Goal: Task Accomplishment & Management: Complete application form

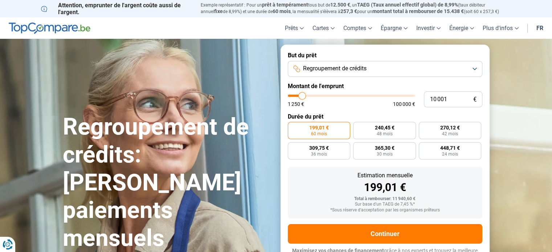
type input "41 500"
type input "41500"
click at [340, 95] on input "range" at bounding box center [351, 96] width 127 height 2
radio input "false"
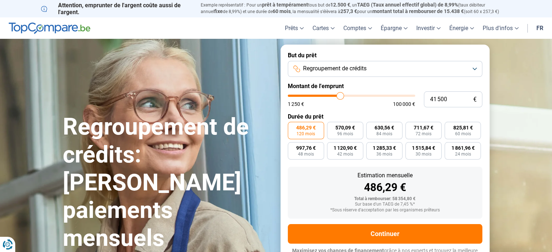
scroll to position [10, 0]
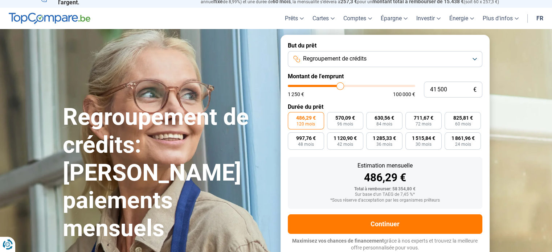
type input "73 000"
type input "73000"
click at [378, 86] on input "range" at bounding box center [351, 86] width 127 height 2
type input "78 250"
type input "78250"
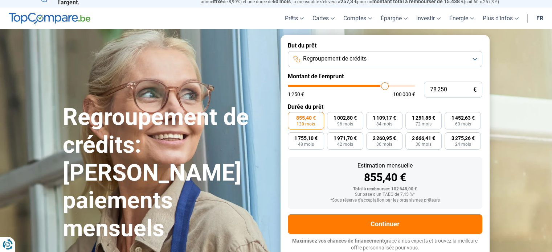
click at [384, 86] on input "range" at bounding box center [351, 86] width 127 height 2
type input "83 000"
type input "83000"
click at [390, 86] on input "range" at bounding box center [351, 86] width 127 height 2
click at [436, 91] on input "83 000" at bounding box center [453, 90] width 58 height 16
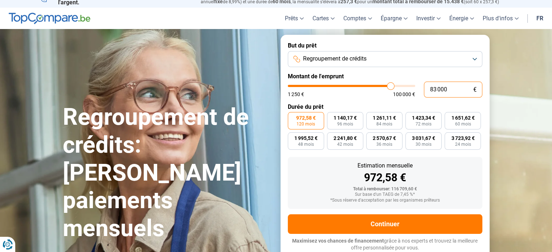
type input "8 000"
type input "8000"
type input "85 000"
type input "85000"
type input "85 000"
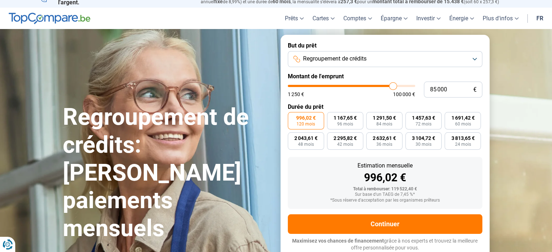
click at [373, 95] on div "1 250 € 100 000 €" at bounding box center [351, 94] width 127 height 5
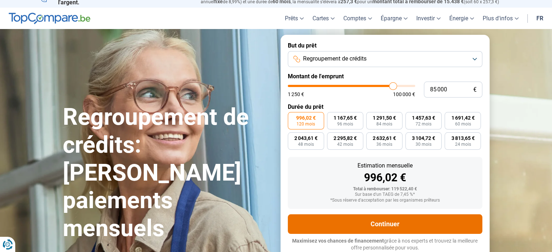
click at [402, 226] on button "Continuer" at bounding box center [385, 224] width 194 height 20
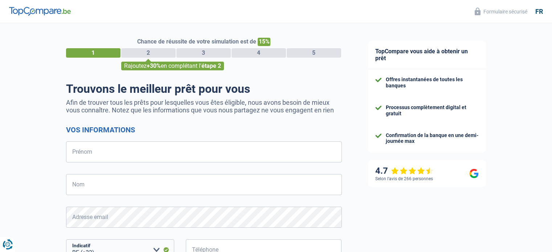
select select "32"
click at [96, 161] on input "Prénom" at bounding box center [204, 151] width 276 height 21
type input "Marcel"
type input "Lange"
type input "472402498"
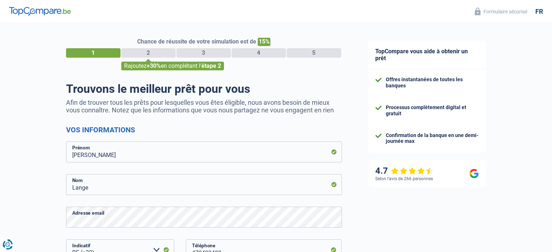
click at [29, 209] on div "Chance de réussite de votre simulation est de 15% 1 2 3 4 5 Rajoutez +30% en co…" at bounding box center [177, 205] width 355 height 371
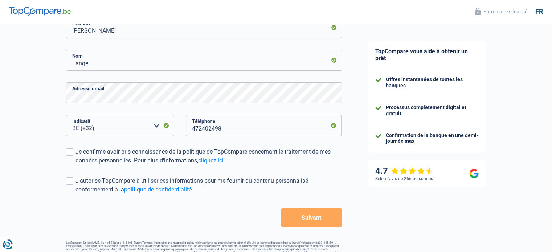
scroll to position [142, 0]
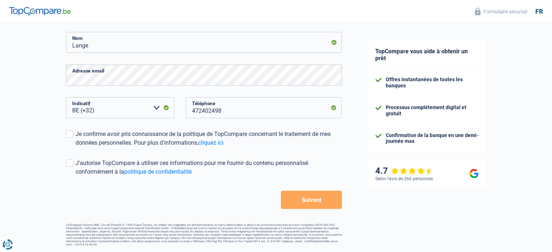
click at [301, 200] on button "Suivant" at bounding box center [311, 200] width 61 height 18
click at [68, 137] on span at bounding box center [69, 134] width 7 height 7
click at [75, 147] on input "Je confirme avoir pris connaissance de la politique de TopCompare concernant le…" at bounding box center [75, 147] width 0 height 0
click at [68, 164] on span at bounding box center [69, 163] width 7 height 7
click at [75, 176] on input "J'autorise TopCompare à utiliser ces informations pour me fournir du contenu pe…" at bounding box center [75, 176] width 0 height 0
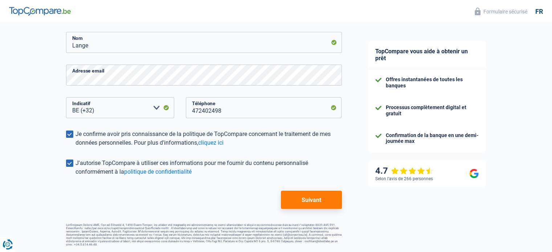
click at [284, 201] on button "Suivant" at bounding box center [311, 200] width 61 height 18
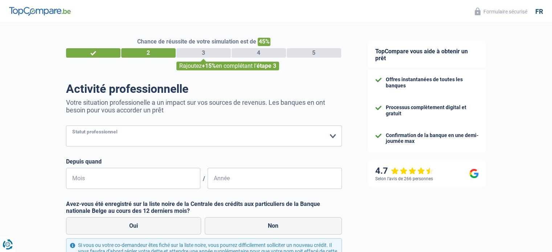
click at [106, 140] on select "Ouvrier Employé privé Employé public Invalide Indépendant Pensionné Chômeur Mut…" at bounding box center [204, 136] width 276 height 21
select select "worker"
click at [66, 126] on select "Ouvrier Employé privé Employé public Invalide Indépendant Pensionné Chômeur Mut…" at bounding box center [204, 136] width 276 height 21
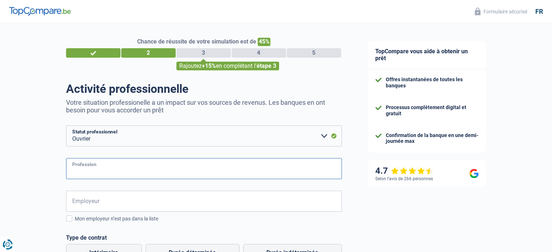
click at [99, 167] on input "Profession" at bounding box center [204, 168] width 276 height 21
type input "EXTRUDEUR"
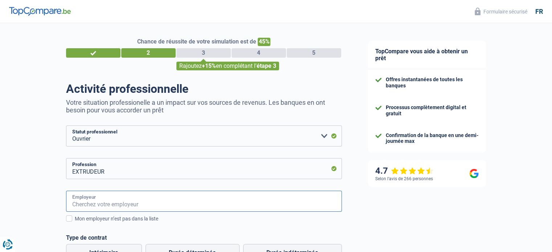
click at [89, 201] on input "Employeur" at bounding box center [204, 201] width 276 height 21
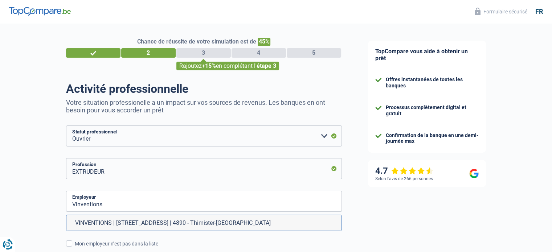
click at [22, 228] on div "Chance de réussite de votre simulation est de 45% 1 2 3 4 5 Rajoutez +15% en co…" at bounding box center [177, 248] width 355 height 457
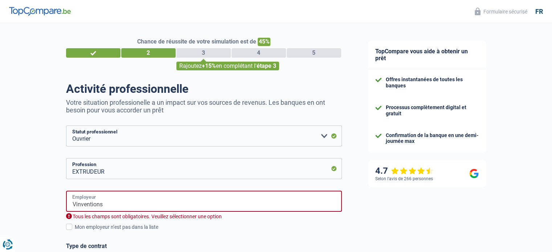
click at [107, 209] on input "Vinventions" at bounding box center [204, 201] width 276 height 21
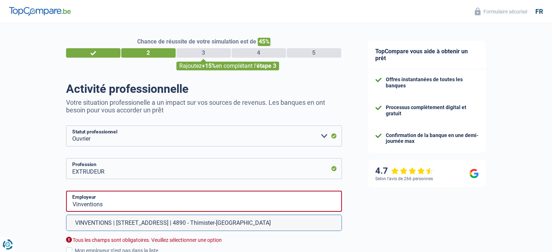
click at [116, 226] on li "VINVENTIONS | Chemin de Xhénorie, 7 | 4890 - Thimister-Clermont" at bounding box center [203, 223] width 275 height 16
type input "VINVENTIONS | Chemin de Xhénorie, 7 | 4890 - Thimister-Clermont"
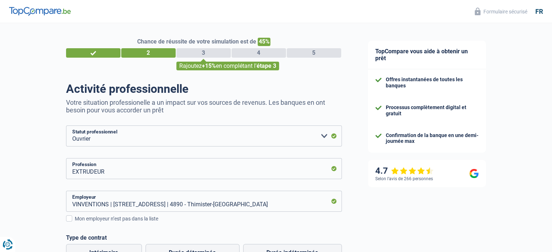
click at [42, 227] on div "Chance de réussite de votre simulation est de 45% 1 2 3 4 5 Rajoutez +15% en co…" at bounding box center [177, 236] width 355 height 432
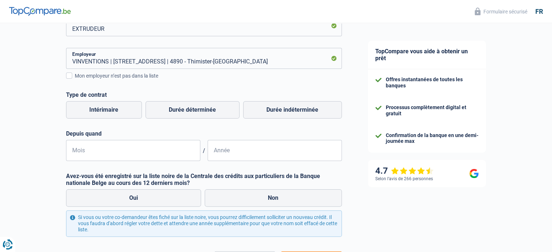
scroll to position [145, 0]
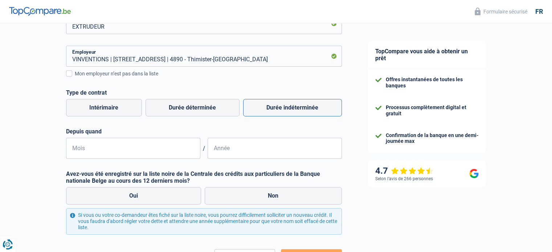
click at [266, 113] on label "Durée indéterminée" at bounding box center [292, 107] width 99 height 17
click at [266, 113] on input "Durée indéterminée" at bounding box center [292, 107] width 99 height 17
radio input "true"
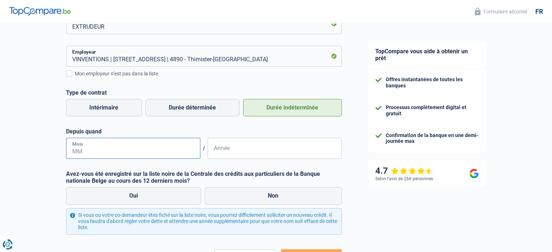
click at [137, 151] on input "Mois" at bounding box center [133, 148] width 134 height 21
type input "06"
type input "2005"
click at [242, 196] on label "Non" at bounding box center [273, 195] width 137 height 17
click at [242, 196] on input "Non" at bounding box center [273, 195] width 137 height 17
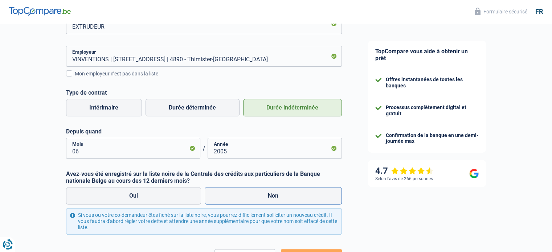
radio input "true"
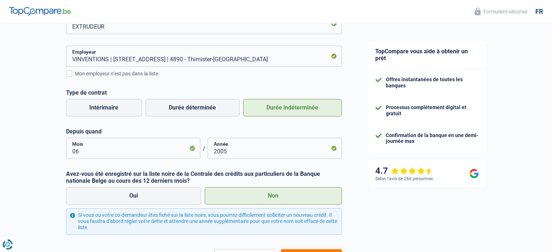
click at [308, 235] on form "Ouvrier Employé privé Employé public Invalide Indépendant Pensionné Chômeur Mut…" at bounding box center [204, 123] width 276 height 287
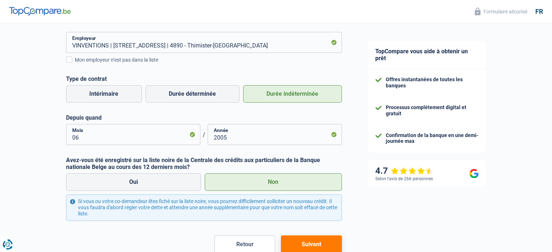
scroll to position [160, 0]
click at [308, 235] on button "Suivant" at bounding box center [311, 244] width 61 height 18
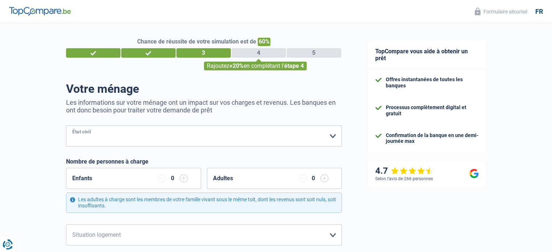
click at [151, 137] on select "Célibataire Marié(e) Cohabitant(e) légal(e) Divorcé(e) Veuf(ve) Séparé (de fait…" at bounding box center [204, 136] width 276 height 21
select select "single"
click at [66, 126] on select "Célibataire Marié(e) Cohabitant(e) légal(e) Divorcé(e) Veuf(ve) Séparé (de fait…" at bounding box center [204, 136] width 276 height 21
click at [183, 180] on input "button" at bounding box center [184, 178] width 8 height 8
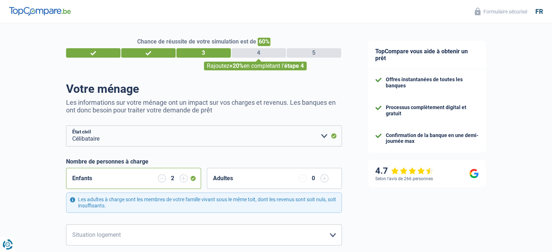
click at [183, 180] on input "button" at bounding box center [184, 178] width 8 height 8
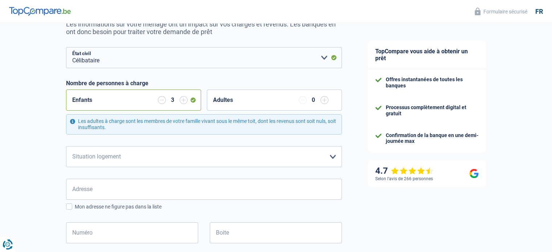
scroll to position [145, 0]
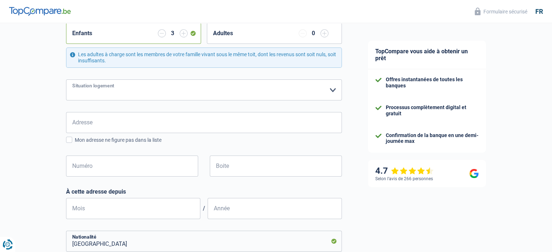
click at [332, 93] on select "Locataire Propriétaire avec prêt hypothécaire Propriétaire sans prêt hypothécai…" at bounding box center [204, 89] width 276 height 21
select select "ownerWithMortgage"
click at [66, 79] on select "Locataire Propriétaire avec prêt hypothécaire Propriétaire sans prêt hypothécai…" at bounding box center [204, 89] width 276 height 21
click at [124, 166] on input "Numéro" at bounding box center [132, 166] width 132 height 21
type input "88"
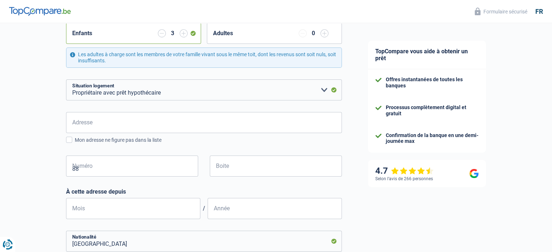
type input "Andrimont"
click at [117, 119] on input "Adresse" at bounding box center [204, 122] width 276 height 21
type input "88 Fonds de Loup"
type input "Belgique"
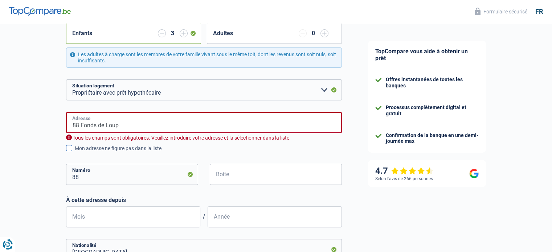
type input "Belgique"
click at [79, 123] on input "88 Fonds de Loup" at bounding box center [204, 122] width 276 height 21
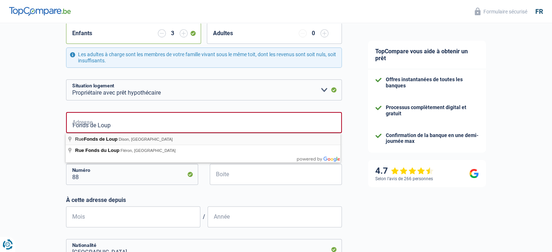
type input "Rue Fonds de Loup, Dison, Belgique"
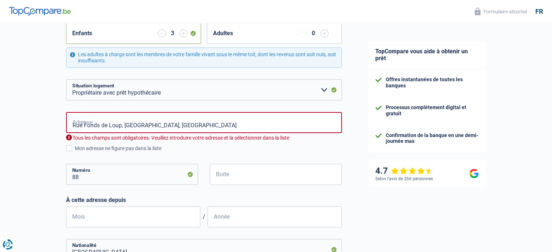
select select "BE"
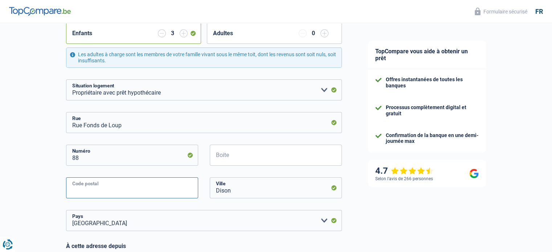
click at [101, 185] on input "Code postal" at bounding box center [132, 187] width 132 height 21
type input "4821"
click at [1, 182] on div "Chance de réussite de votre simulation est de 60% 1 2 3 4 5 Rajoutez +20% en co…" at bounding box center [177, 180] width 355 height 610
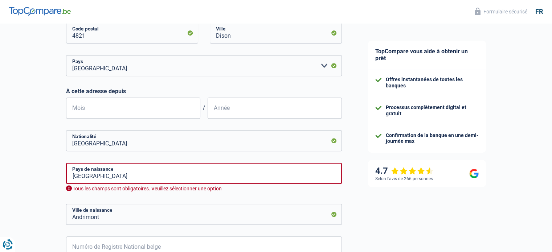
scroll to position [319, 0]
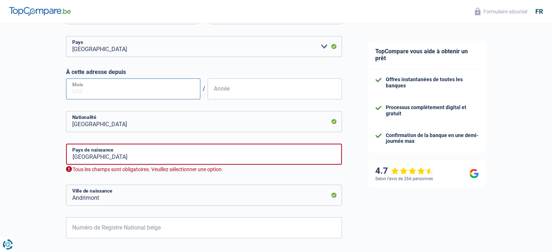
click at [80, 88] on input "Mois" at bounding box center [133, 88] width 134 height 21
type input "12"
type input "2010"
click at [103, 159] on input "Belgique" at bounding box center [204, 154] width 276 height 21
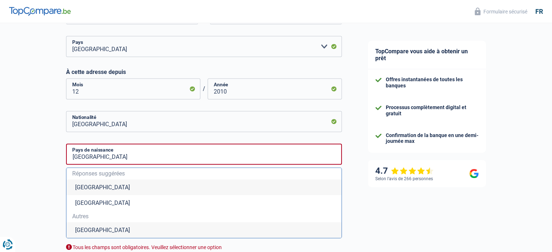
click at [91, 187] on li "Belgique" at bounding box center [203, 188] width 275 height 16
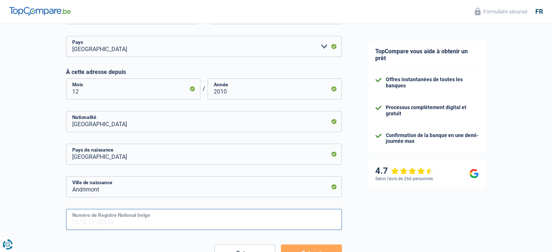
click at [91, 225] on input "Numéro de Registre National belge" at bounding box center [204, 219] width 276 height 21
type input "70.12.13-217.74"
click at [305, 247] on button "Suivant" at bounding box center [311, 253] width 61 height 18
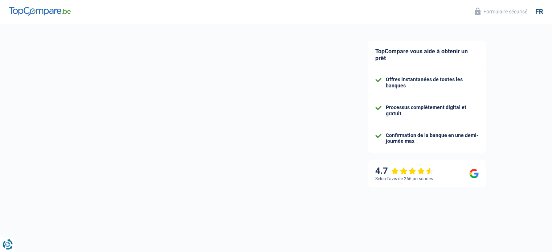
select select "familyAllowances"
select select "netSalary"
select select "mortgage"
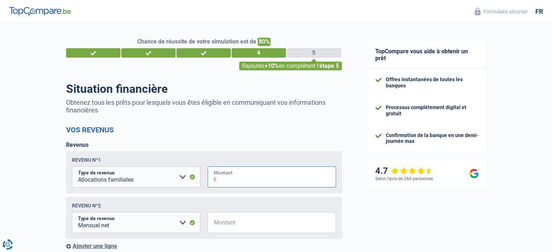
click at [228, 172] on input "Montant" at bounding box center [276, 176] width 119 height 21
type input "831"
click at [227, 229] on input "Montant" at bounding box center [276, 222] width 119 height 21
type input "3.500"
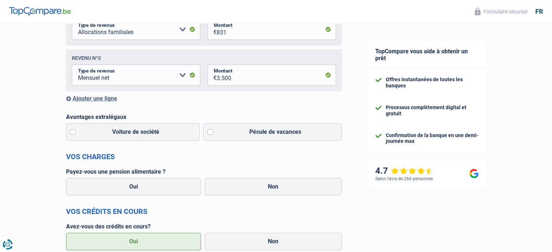
scroll to position [160, 0]
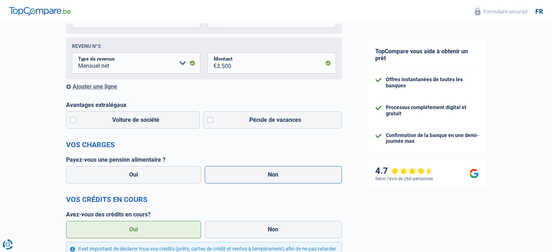
click at [279, 179] on label "Non" at bounding box center [273, 174] width 137 height 17
click at [279, 179] on input "Non" at bounding box center [273, 174] width 137 height 17
radio input "true"
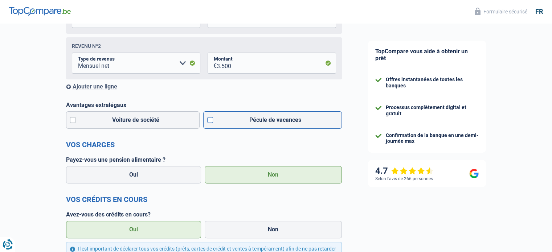
click at [209, 121] on label "Pécule de vacances" at bounding box center [272, 119] width 139 height 17
click at [209, 121] on input "Pécule de vacances" at bounding box center [272, 119] width 139 height 17
checkbox input "true"
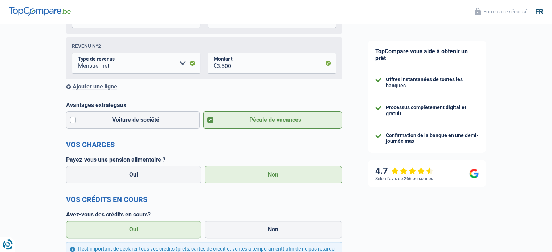
click at [215, 142] on h2 "Vos charges" at bounding box center [204, 144] width 276 height 9
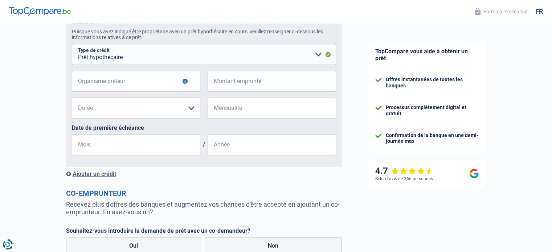
scroll to position [421, 0]
click at [128, 86] on input "Organisme prêteur" at bounding box center [136, 80] width 128 height 21
type input "BNP"
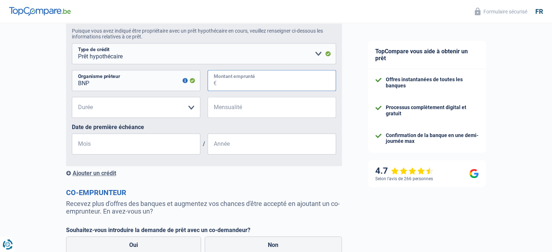
click at [254, 83] on input "Montant emprunté" at bounding box center [276, 80] width 119 height 21
type input "167.000"
click at [192, 107] on select "120 mois 180 mois 240 mois 300 mois 360 mois 420 mois Veuillez sélectionner une…" at bounding box center [136, 107] width 128 height 21
select select "180"
click at [72, 99] on select "120 mois 180 mois 240 mois 300 mois 360 mois 420 mois Veuillez sélectionner une…" at bounding box center [136, 107] width 128 height 21
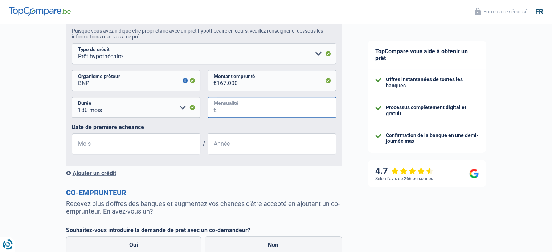
click at [229, 110] on input "Mensualité" at bounding box center [276, 107] width 119 height 21
type input "914"
click at [140, 152] on input "Mois" at bounding box center [136, 143] width 128 height 21
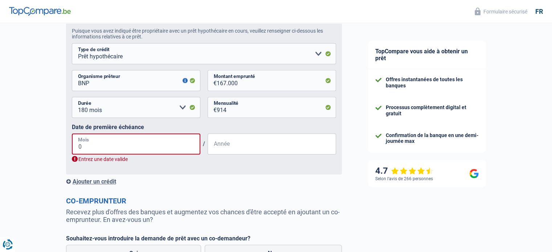
type input "02"
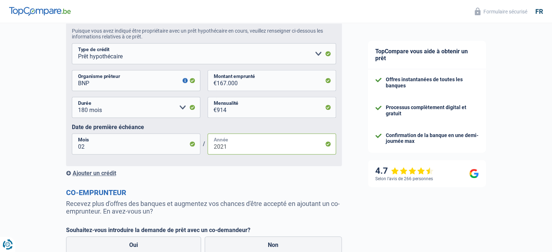
type input "2021"
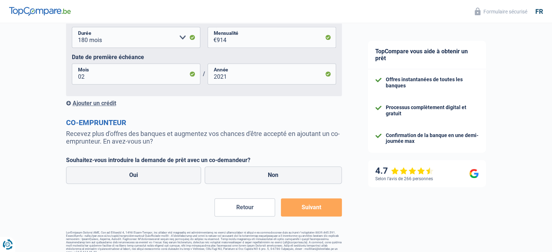
scroll to position [501, 0]
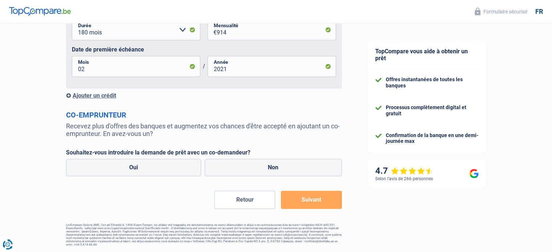
click at [96, 95] on div "Ajouter un crédit" at bounding box center [204, 95] width 276 height 7
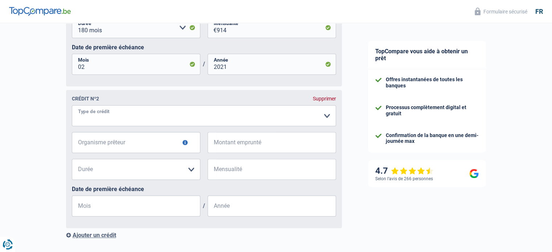
click at [99, 116] on select "Carte ou ouverture de crédit Prêt hypothécaire Vente à tempérament Prêt à tempé…" at bounding box center [204, 115] width 264 height 21
select select "personalLoan"
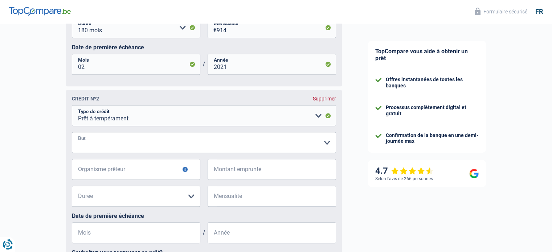
click at [98, 151] on select "Confort maison: meubles, textile, peinture, électroménager, outillage non-profe…" at bounding box center [204, 142] width 264 height 21
select select "loanRepayment"
click at [72, 134] on select "Confort maison: meubles, textile, peinture, électroménager, outillage non-profe…" at bounding box center [204, 142] width 264 height 21
click at [113, 169] on input "Organisme prêteur" at bounding box center [136, 169] width 128 height 21
type input "Alpha credit"
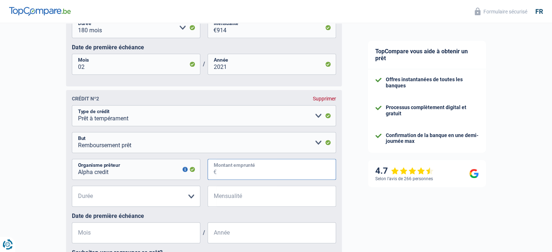
click at [240, 175] on input "Montant emprunté" at bounding box center [276, 169] width 119 height 21
type input "67.000"
click at [131, 196] on select "12 mois 18 mois 24 mois 30 mois 36 mois 42 mois 48 mois 60 mois 72 mois 84 mois…" at bounding box center [136, 196] width 128 height 21
select select "120"
click at [72, 188] on select "12 mois 18 mois 24 mois 30 mois 36 mois 42 mois 48 mois 60 mois 72 mois 84 mois…" at bounding box center [136, 196] width 128 height 21
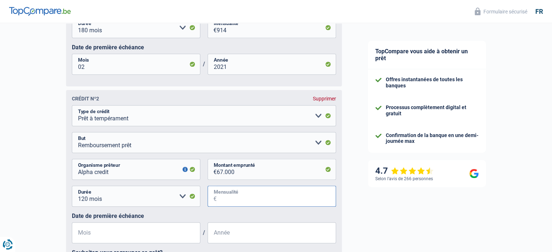
click at [222, 197] on input "Mensualité" at bounding box center [276, 196] width 119 height 21
type input "876"
click at [135, 235] on input "Mois" at bounding box center [136, 232] width 128 height 21
type input "0"
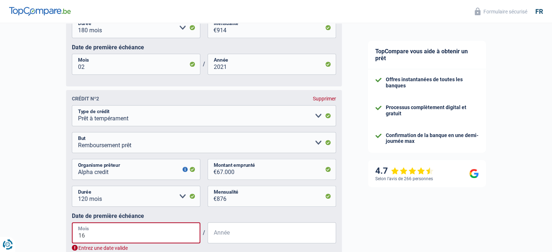
type input "1"
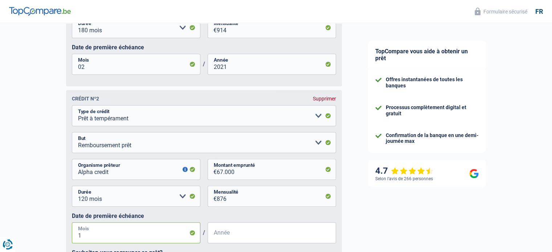
type input "10"
type input "2024"
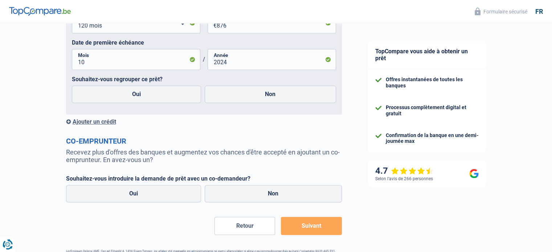
scroll to position [675, 0]
click at [131, 94] on label "Oui" at bounding box center [136, 93] width 129 height 17
click at [131, 94] on input "Oui" at bounding box center [136, 93] width 129 height 17
radio input "true"
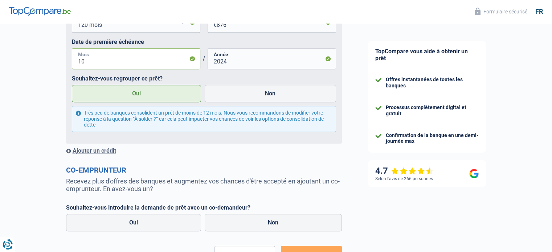
click at [83, 67] on input "10" at bounding box center [136, 58] width 128 height 21
type input "1"
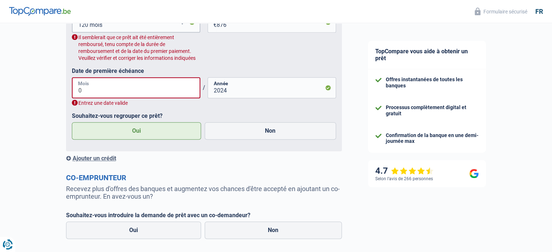
type input "09"
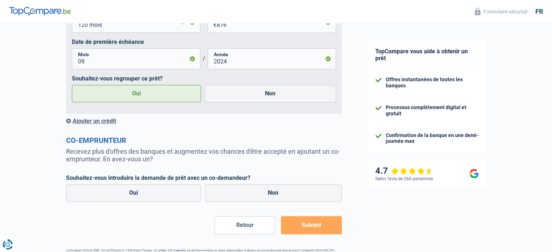
click at [121, 113] on div "Crédit nº2 Supprimer Carte ou ouverture de crédit Prêt hypothécaire Vente à tem…" at bounding box center [204, 15] width 276 height 198
click at [95, 123] on div "Ajouter un crédit" at bounding box center [204, 121] width 276 height 7
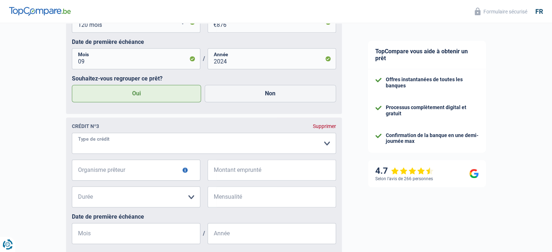
click at [94, 142] on select "Carte ou ouverture de crédit Prêt hypothécaire Vente à tempérament Prêt à tempé…" at bounding box center [204, 143] width 264 height 21
select select "cardOrCredit"
click at [97, 172] on input "Organisme prêteur" at bounding box center [136, 170] width 128 height 21
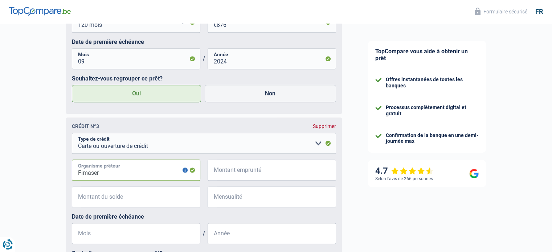
type input "Fimaser"
click at [235, 177] on input "Montant emprunté" at bounding box center [276, 170] width 119 height 21
type input "3.500"
click at [126, 193] on input "Montant du solde" at bounding box center [140, 196] width 119 height 21
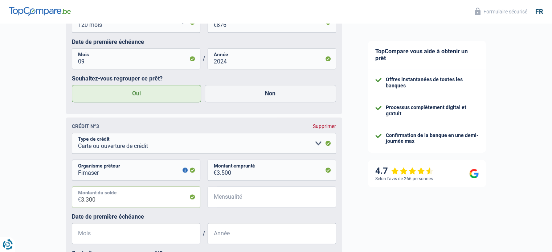
type input "3.300"
click at [231, 202] on input "Mensualité" at bounding box center [276, 196] width 119 height 21
type input "200"
click at [126, 239] on input "Mois" at bounding box center [136, 233] width 128 height 21
click at [87, 239] on input "01" at bounding box center [136, 233] width 128 height 21
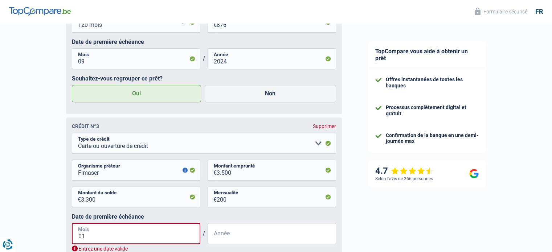
type input "0"
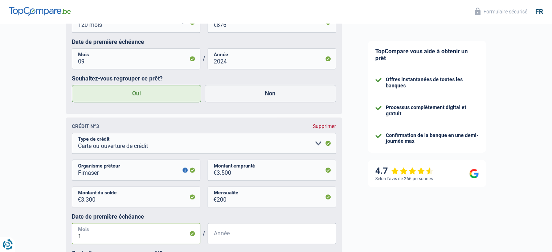
type input "12"
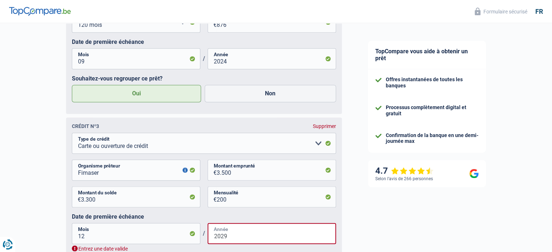
click at [233, 237] on input "2029" at bounding box center [271, 233] width 128 height 21
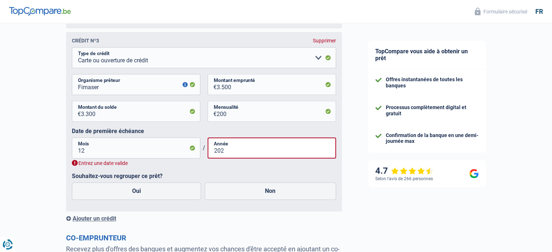
scroll to position [762, 0]
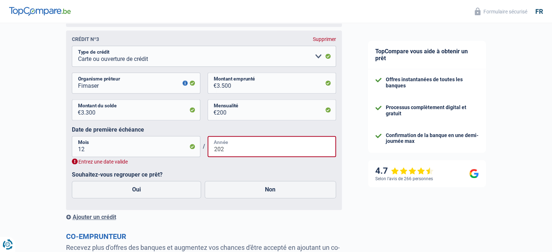
click at [227, 152] on input "202" at bounding box center [271, 146] width 128 height 21
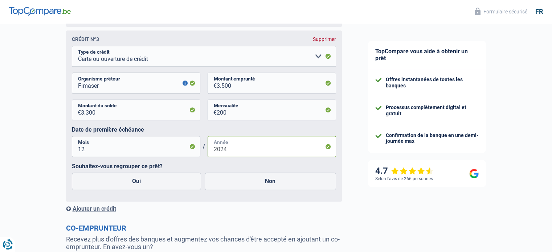
type input "2024"
click at [90, 149] on input "12" at bounding box center [136, 146] width 128 height 21
type input "1"
type input "10"
click at [98, 183] on label "Oui" at bounding box center [136, 181] width 129 height 17
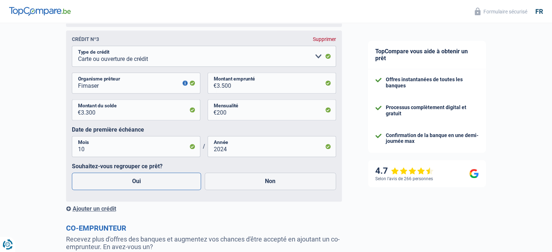
click at [98, 183] on input "Oui" at bounding box center [136, 181] width 129 height 17
radio input "true"
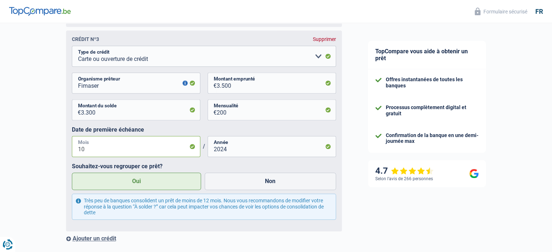
click at [88, 149] on input "10" at bounding box center [136, 146] width 128 height 21
type input "1"
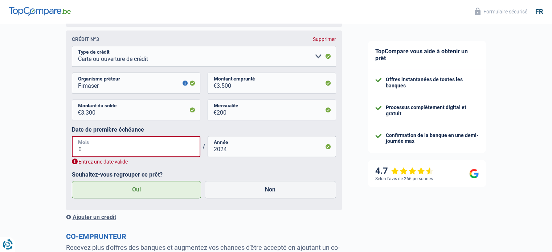
type input "09"
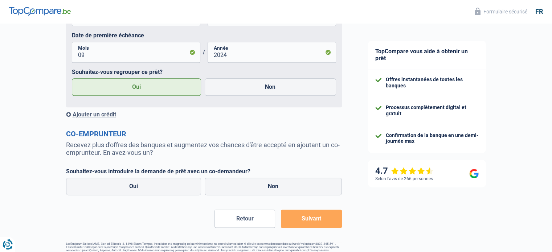
scroll to position [878, 0]
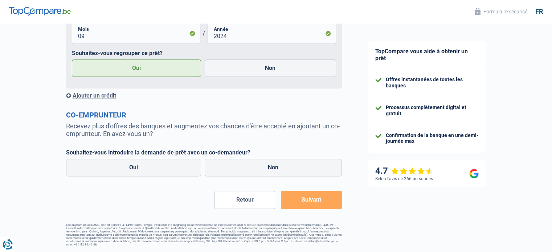
click at [89, 95] on div "Ajouter un crédit" at bounding box center [204, 95] width 276 height 7
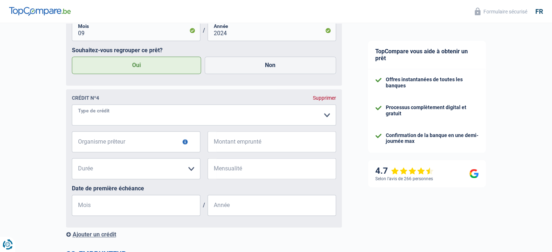
click at [91, 114] on select "Carte ou ouverture de crédit Prêt hypothécaire Vente à tempérament Prêt à tempé…" at bounding box center [204, 114] width 264 height 21
select select "cardOrCredit"
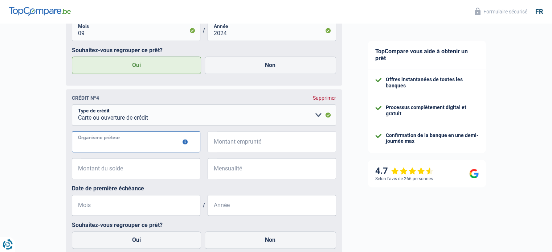
click at [95, 143] on input "Organisme prêteur" at bounding box center [136, 141] width 128 height 21
type input "Buy Way"
click at [234, 146] on input "Montant emprunté" at bounding box center [276, 141] width 119 height 21
type input "1.250"
click at [113, 167] on input "Montant du solde" at bounding box center [140, 168] width 119 height 21
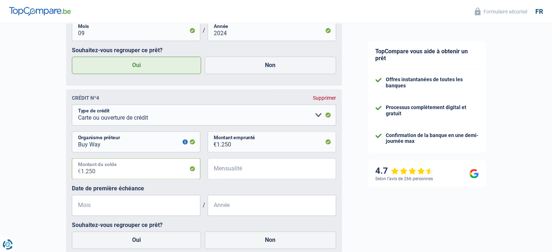
type input "1.250"
click at [234, 169] on input "Mensualité" at bounding box center [276, 168] width 119 height 21
type input "70"
click at [111, 212] on input "Mois" at bounding box center [136, 205] width 128 height 21
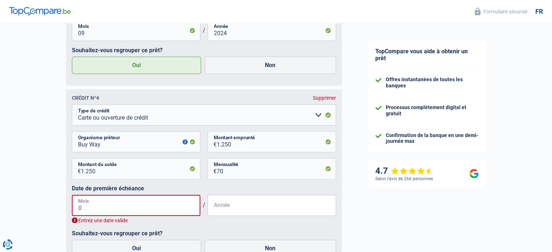
type input "09"
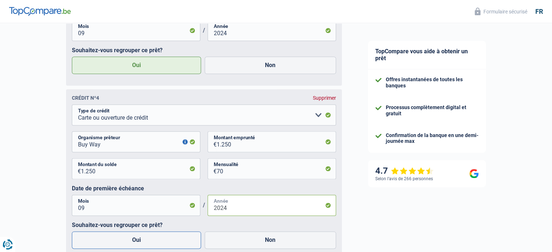
type input "2024"
click at [90, 246] on label "Oui" at bounding box center [136, 239] width 129 height 17
click at [90, 246] on input "Oui" at bounding box center [136, 239] width 129 height 17
radio input "true"
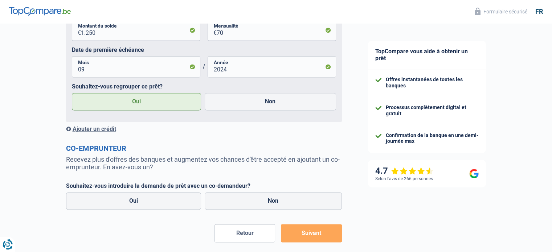
scroll to position [1023, 0]
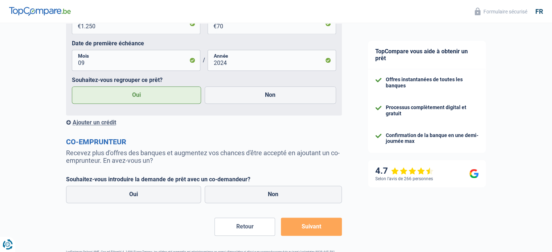
click at [90, 126] on div "Ajouter un crédit" at bounding box center [204, 122] width 276 height 7
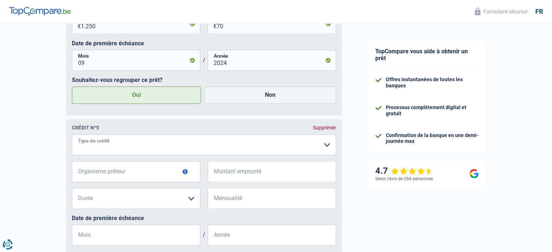
click at [94, 146] on select "Carte ou ouverture de crédit Prêt hypothécaire Vente à tempérament Prêt à tempé…" at bounding box center [204, 144] width 264 height 21
select select "cardOrCredit"
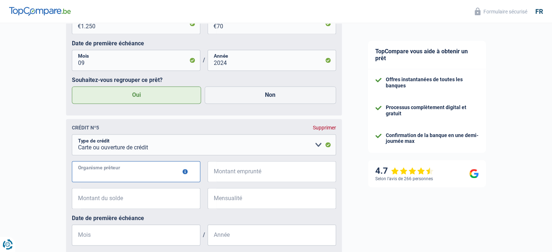
click at [107, 177] on input "Organisme prêteur" at bounding box center [136, 171] width 128 height 21
type input "COFIDIS"
click at [212, 178] on span "€" at bounding box center [211, 171] width 9 height 21
click at [228, 175] on input "Montant emprunté" at bounding box center [276, 171] width 119 height 21
type input "4.500"
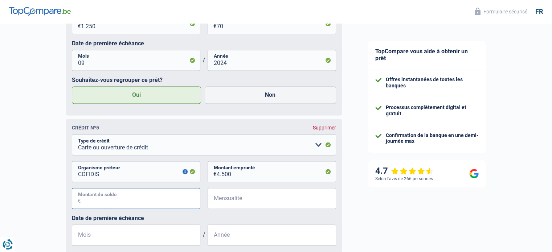
click at [110, 201] on input "Montant du solde" at bounding box center [140, 198] width 119 height 21
click at [251, 197] on input "Mensualité" at bounding box center [276, 198] width 119 height 21
click at [91, 203] on input "163" at bounding box center [140, 198] width 119 height 21
type input "1"
type input "3.200"
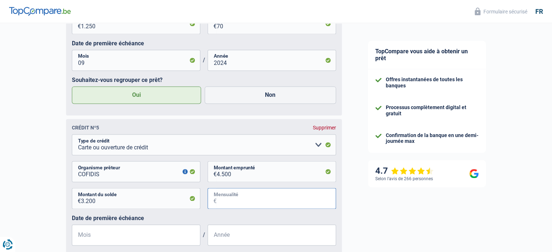
click at [225, 198] on input "Mensualité" at bounding box center [276, 198] width 119 height 21
type input "163"
click at [130, 236] on input "Mois" at bounding box center [136, 235] width 128 height 21
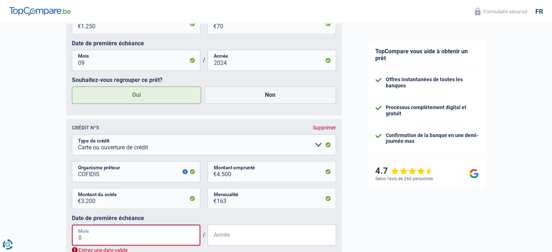
type input "04"
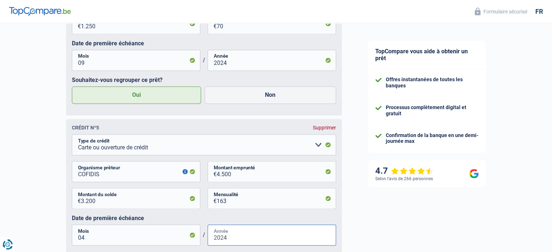
type input "2024"
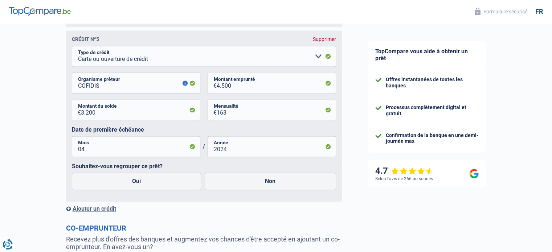
scroll to position [1197, 0]
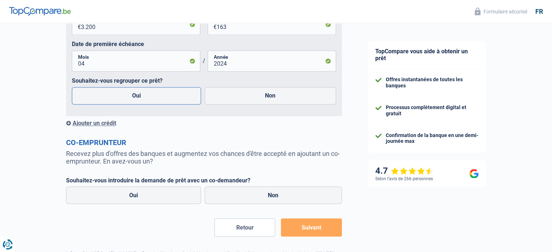
click at [133, 100] on label "Oui" at bounding box center [136, 95] width 129 height 17
click at [133, 100] on input "Oui" at bounding box center [136, 95] width 129 height 17
radio input "true"
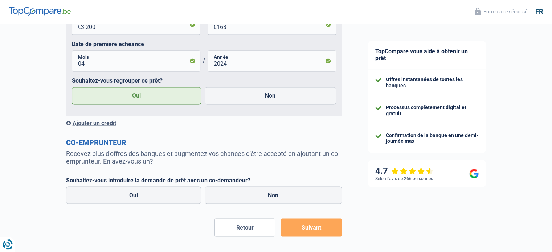
click at [107, 124] on div "Ajouter un crédit" at bounding box center [204, 123] width 276 height 7
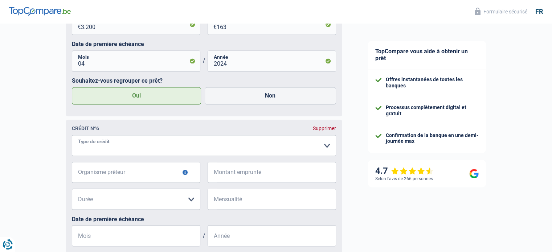
click at [97, 145] on select "Carte ou ouverture de crédit Prêt hypothécaire Vente à tempérament Prêt à tempé…" at bounding box center [204, 145] width 264 height 21
select select "cardOrCredit"
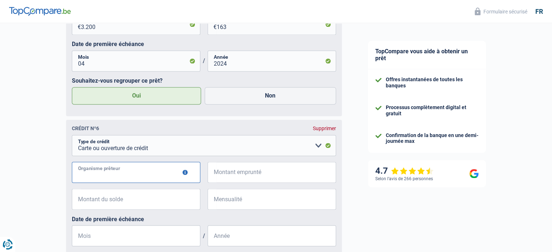
click at [102, 179] on input "Organisme prêteur" at bounding box center [136, 172] width 128 height 21
type input "COFIDIS"
click at [235, 178] on input "Montant emprunté" at bounding box center [276, 172] width 119 height 21
type input "3.000"
click at [110, 199] on input "Montant du solde" at bounding box center [140, 199] width 119 height 21
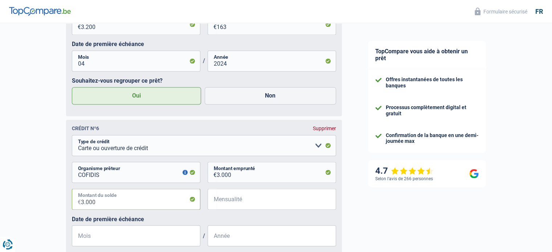
type input "3.000"
click at [245, 201] on input "Mensualité" at bounding box center [276, 199] width 119 height 21
type input "2"
type input "170"
click at [107, 240] on input "Mois" at bounding box center [136, 235] width 128 height 21
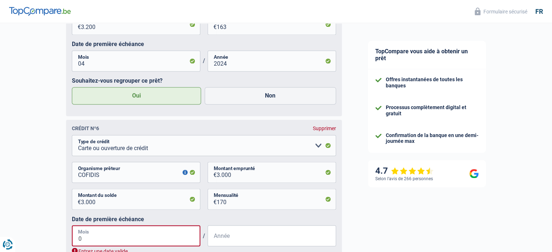
type input "05"
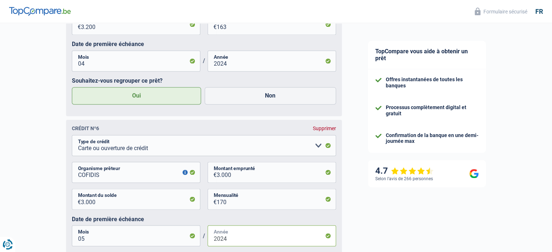
type input "2024"
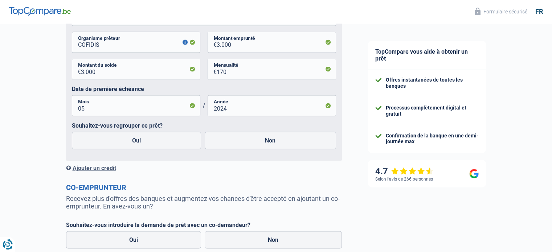
scroll to position [1328, 0]
click at [115, 139] on label "Oui" at bounding box center [136, 139] width 129 height 17
click at [115, 139] on input "Oui" at bounding box center [136, 139] width 129 height 17
radio input "true"
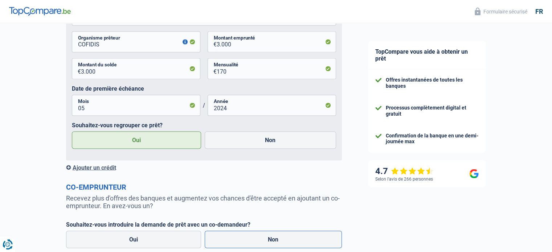
click at [290, 237] on label "Non" at bounding box center [273, 239] width 137 height 17
click at [290, 237] on input "Non" at bounding box center [273, 239] width 137 height 17
radio input "true"
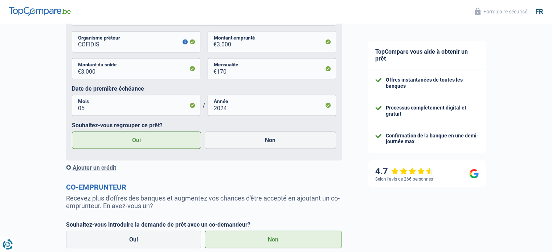
scroll to position [1328, 0]
click at [66, 230] on input "Oui" at bounding box center [133, 238] width 135 height 17
radio input "true"
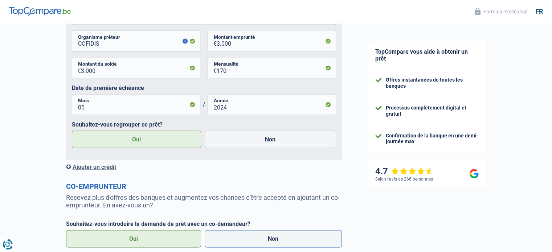
click at [205, 230] on input "Non" at bounding box center [273, 238] width 137 height 17
radio input "true"
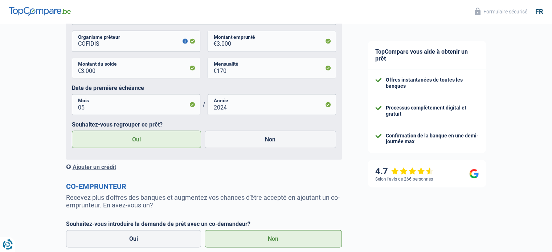
click at [66, 230] on input "Oui" at bounding box center [133, 238] width 135 height 17
radio input "true"
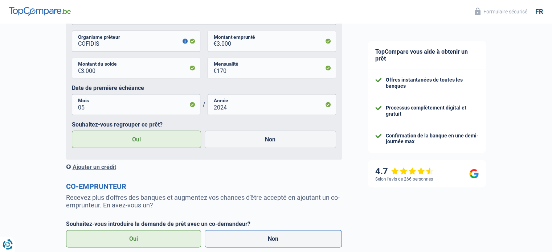
click at [205, 230] on input "Non" at bounding box center [273, 238] width 137 height 17
radio input "true"
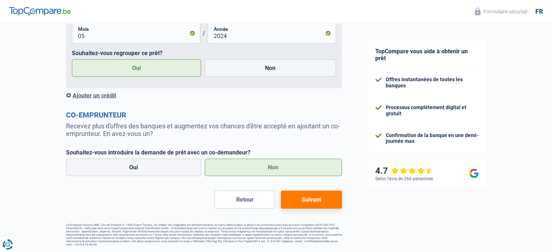
scroll to position [1404, 0]
click at [318, 205] on button "Suivant" at bounding box center [311, 200] width 61 height 18
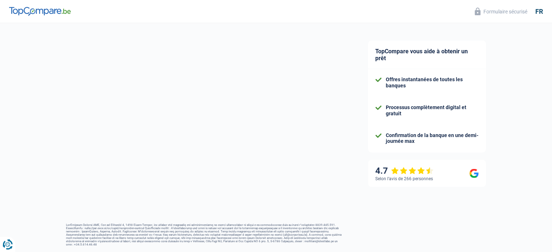
select select "refinancing"
select select "120"
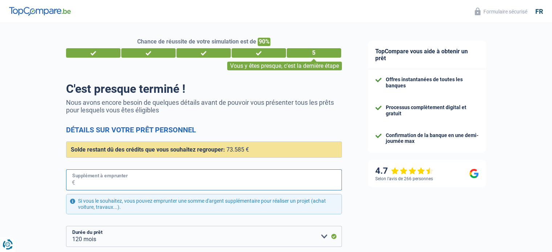
click at [84, 178] on input "Supplément à emprunter" at bounding box center [208, 179] width 267 height 21
type input "8"
type input "10.000"
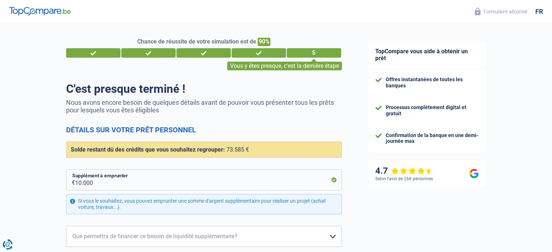
click at [52, 190] on div "Chance de réussite de votre simulation est de 90% 1 2 3 4 5 Vous y êtes presque…" at bounding box center [177, 214] width 355 height 388
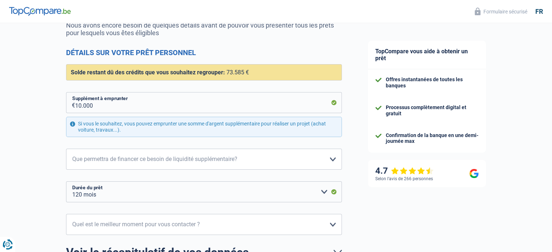
scroll to position [102, 0]
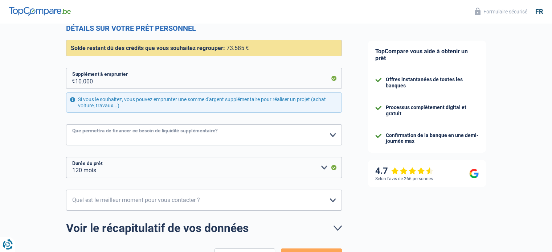
click at [128, 133] on select "Confort maison: meubles, textile, peinture, électroménager, outillage non-profe…" at bounding box center [204, 134] width 276 height 21
select select "renovation"
click at [66, 124] on select "Confort maison: meubles, textile, peinture, électroménager, outillage non-profe…" at bounding box center [204, 134] width 276 height 21
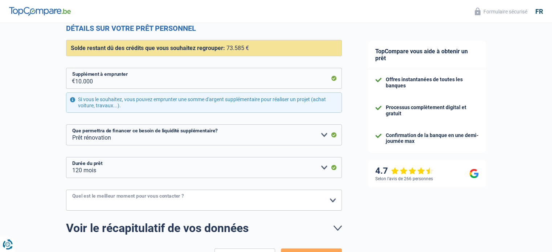
click at [111, 202] on select "10h-12h 12h-14h 14h-16h 16h-18h Veuillez sélectionner une option" at bounding box center [204, 200] width 276 height 21
click at [53, 201] on div "Chance de réussite de votre simulation est de 90% 1 2 3 4 5 Vous y êtes presque…" at bounding box center [177, 113] width 355 height 388
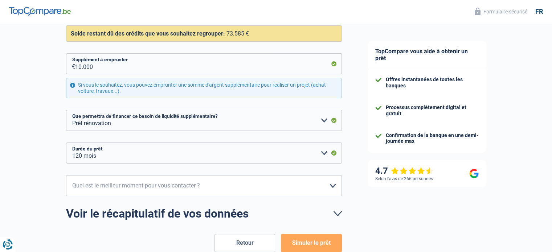
scroll to position [159, 0]
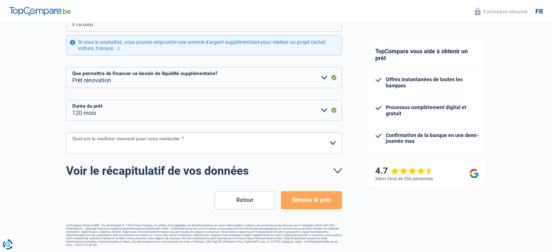
click at [121, 144] on select "10h-12h 12h-14h 14h-16h 16h-18h Veuillez sélectionner une option" at bounding box center [204, 142] width 276 height 21
select select "10-12"
click at [66, 132] on select "10h-12h 12h-14h 14h-16h 16h-18h Veuillez sélectionner une option" at bounding box center [204, 142] width 276 height 21
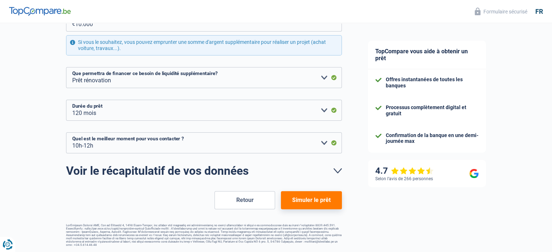
click at [297, 207] on button "Simuler le prêt" at bounding box center [311, 200] width 61 height 18
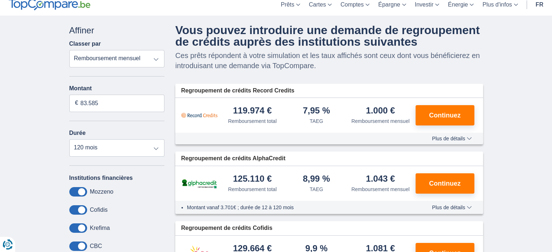
scroll to position [29, 0]
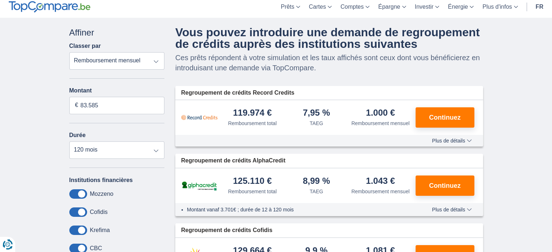
click at [465, 138] on span "Plus de détails" at bounding box center [452, 140] width 40 height 5
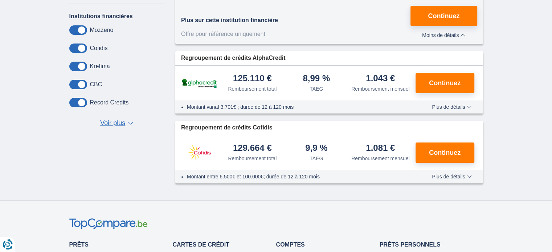
scroll to position [174, 0]
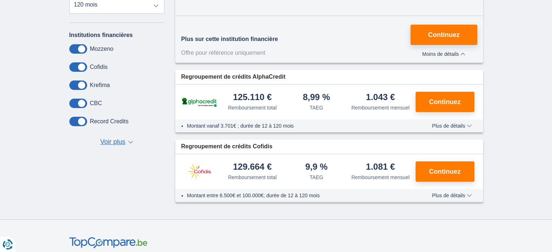
click at [115, 143] on span "Voir plus" at bounding box center [112, 141] width 25 height 9
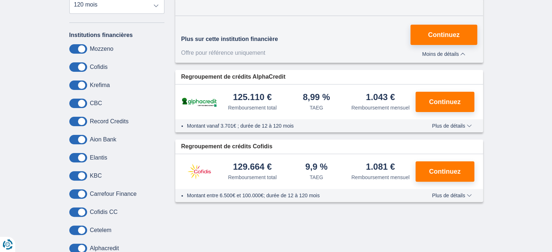
click at [36, 164] on div "× widget.non-eligible-application.title widget.non-eligible-application.text no…" at bounding box center [276, 88] width 552 height 430
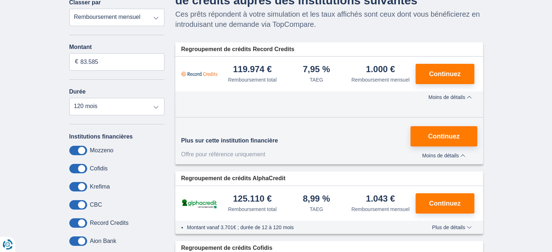
scroll to position [58, 0]
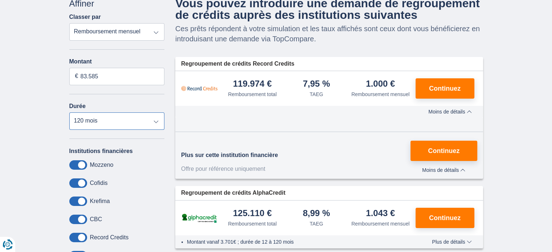
click at [141, 124] on select "12 mois 18 mois 24 mois 30 mois 36 mois 42 mois 48 mois 60 mois 72 mois 84 mois…" at bounding box center [116, 120] width 95 height 17
click at [451, 168] on span "Moins de détails" at bounding box center [443, 170] width 43 height 5
